Goal: Check status: Check status

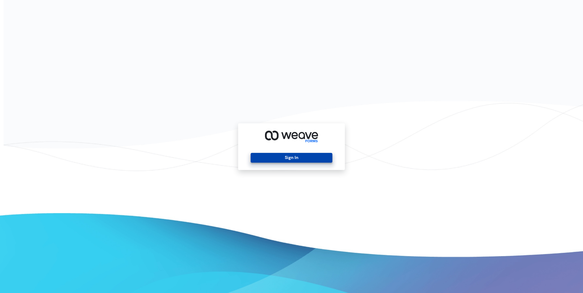
click at [292, 157] on button "Sign In" at bounding box center [291, 158] width 81 height 10
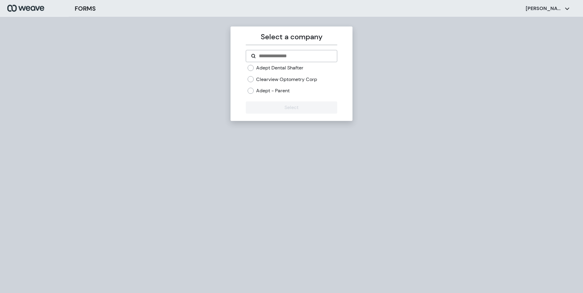
click at [274, 66] on label "Adept Dental Shafter" at bounding box center [279, 68] width 47 height 7
click at [286, 106] on button "Select" at bounding box center [291, 108] width 91 height 12
